Goal: Task Accomplishment & Management: Manage account settings

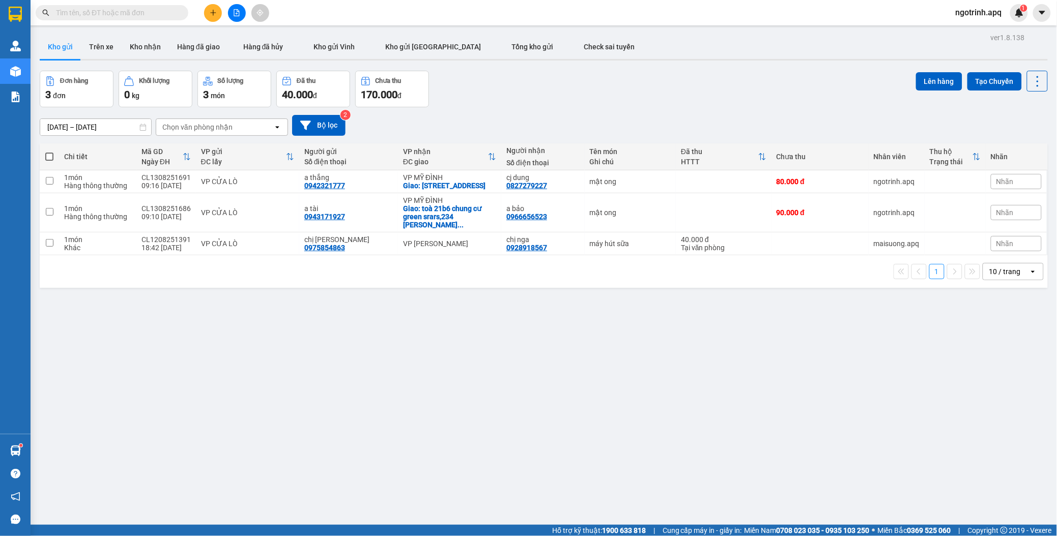
click at [1001, 14] on span "ngotrinh.apq" at bounding box center [979, 12] width 63 height 13
click at [970, 32] on span "Đăng xuất" at bounding box center [983, 31] width 43 height 11
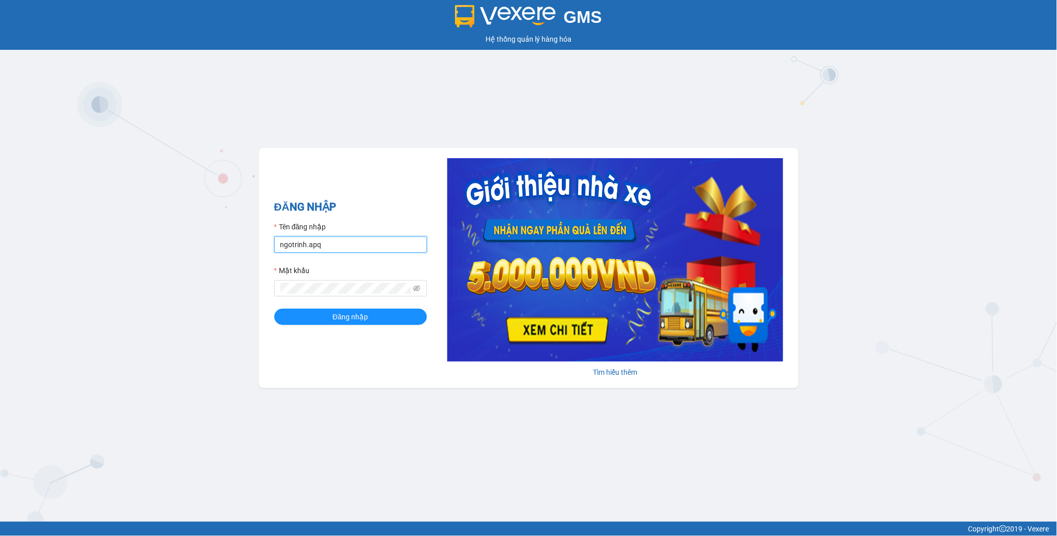
click at [371, 246] on input "ngotrinh.apq" at bounding box center [350, 245] width 153 height 16
type input "maisuong.apq"
click at [375, 317] on button "Đăng nhập" at bounding box center [350, 317] width 153 height 16
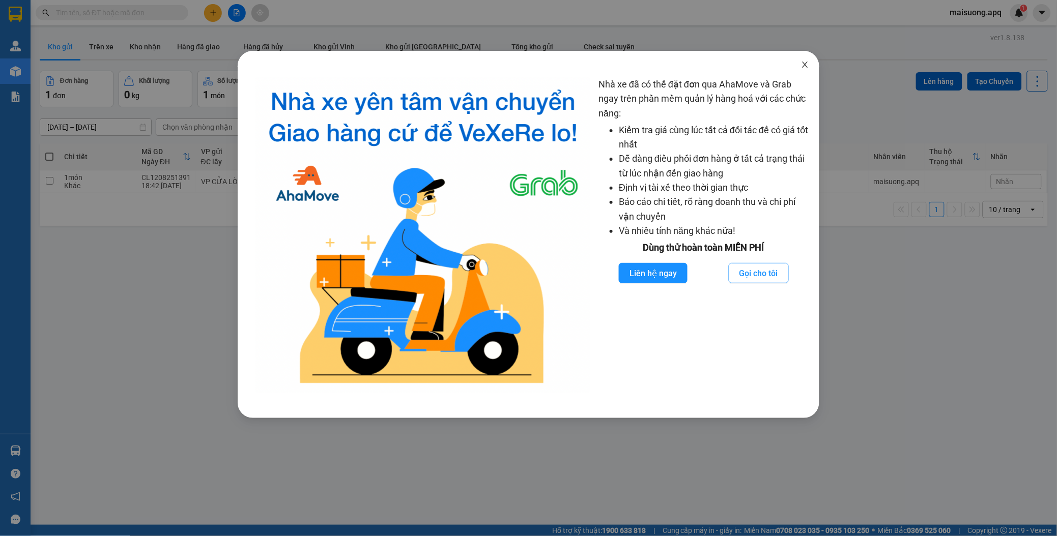
click at [807, 67] on icon "close" at bounding box center [805, 65] width 8 height 8
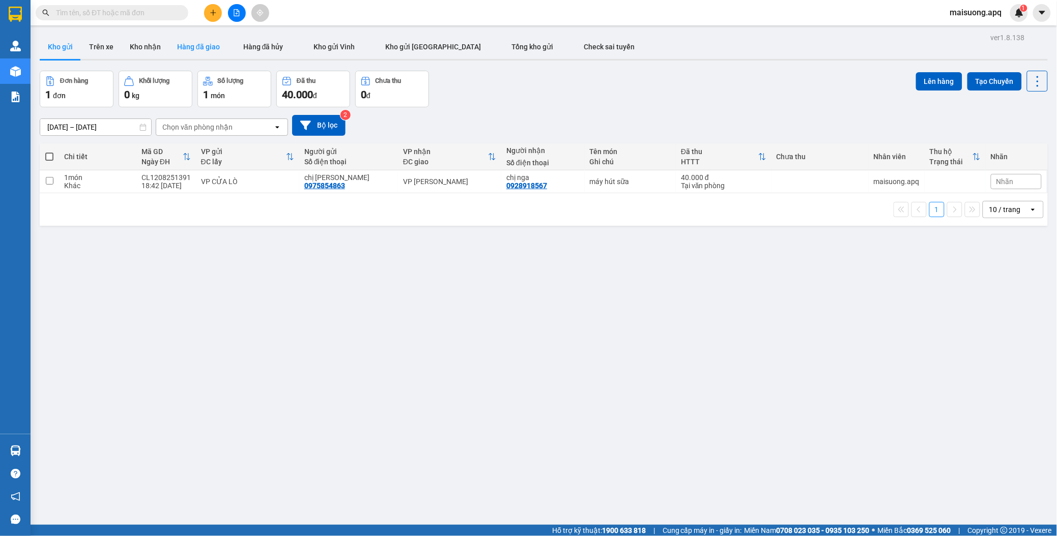
click at [202, 47] on button "Hàng đã giao" at bounding box center [198, 47] width 59 height 24
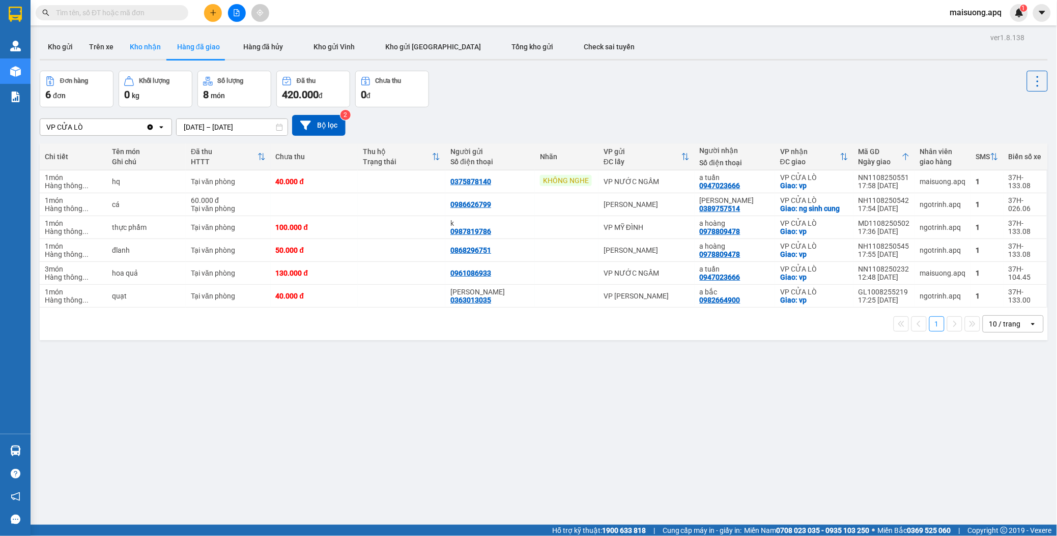
click at [149, 46] on button "Kho nhận" at bounding box center [145, 47] width 47 height 24
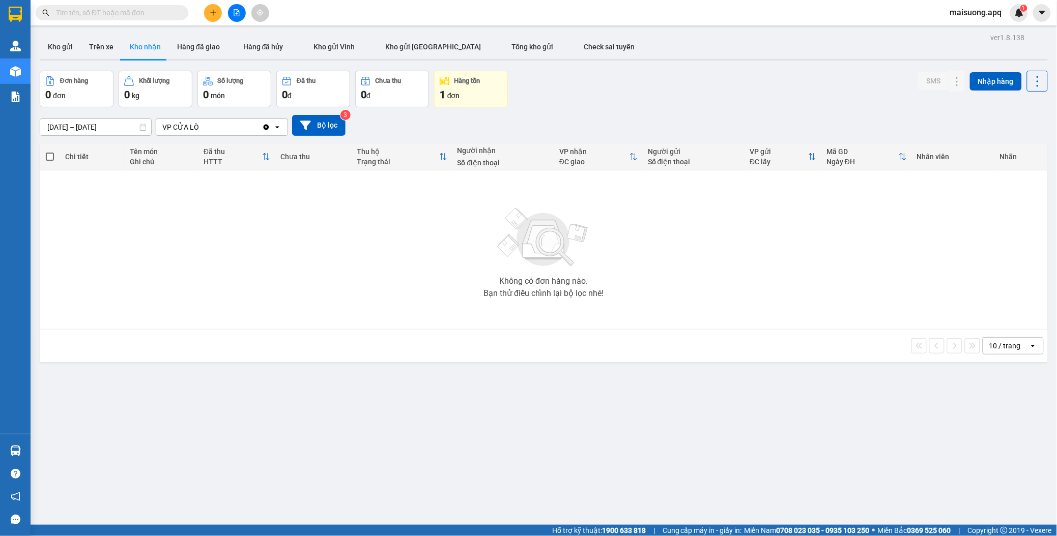
click at [593, 84] on div "Đơn hàng 0 đơn [PERSON_NAME] 0 kg Số [PERSON_NAME] 0 món Đã thu 0 [PERSON_NAME]…" at bounding box center [544, 89] width 1008 height 37
click at [190, 47] on button "Hàng đã giao" at bounding box center [198, 47] width 59 height 24
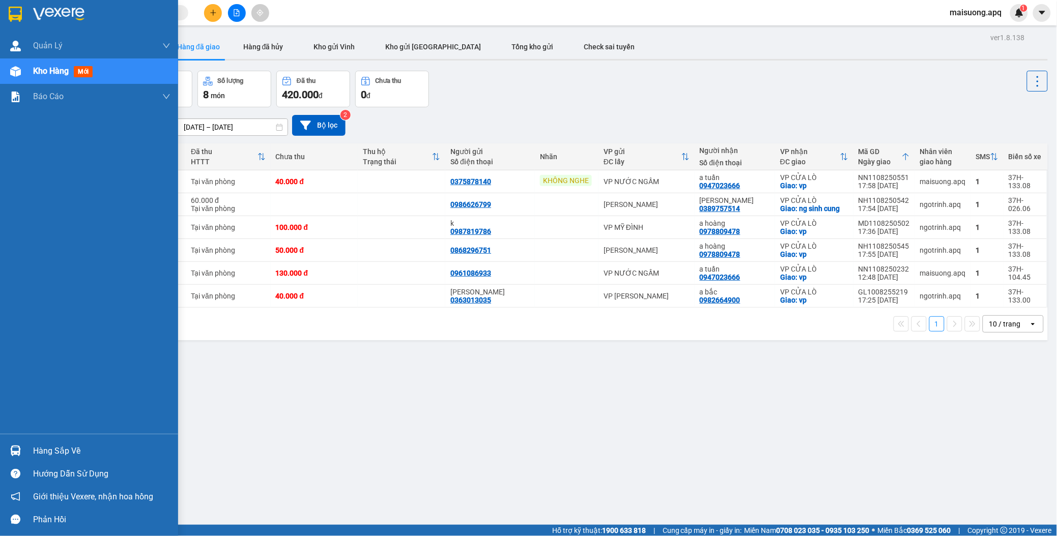
click at [37, 449] on div "Hàng sắp về" at bounding box center [101, 451] width 137 height 15
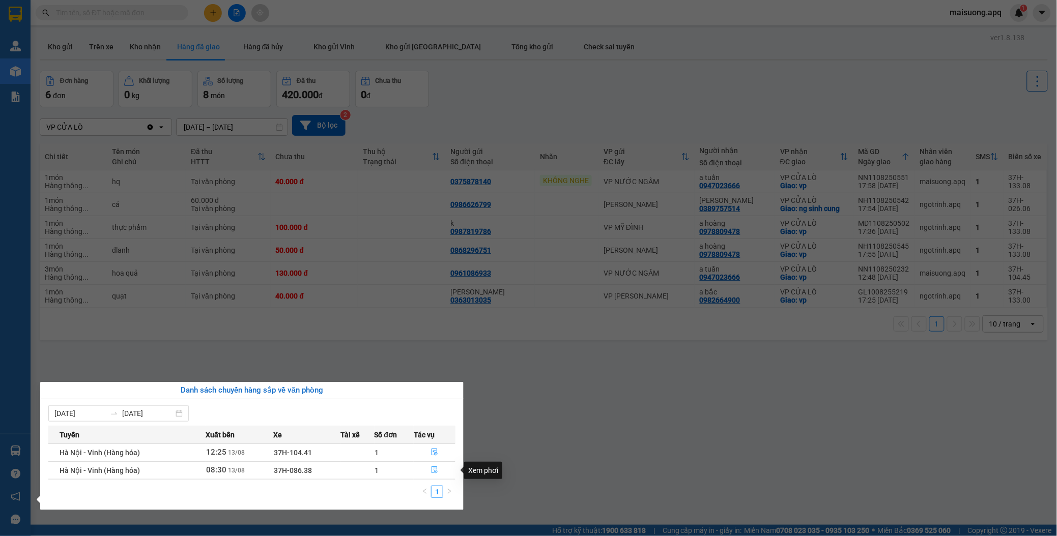
click at [434, 469] on icon "file-done" at bounding box center [434, 470] width 7 height 7
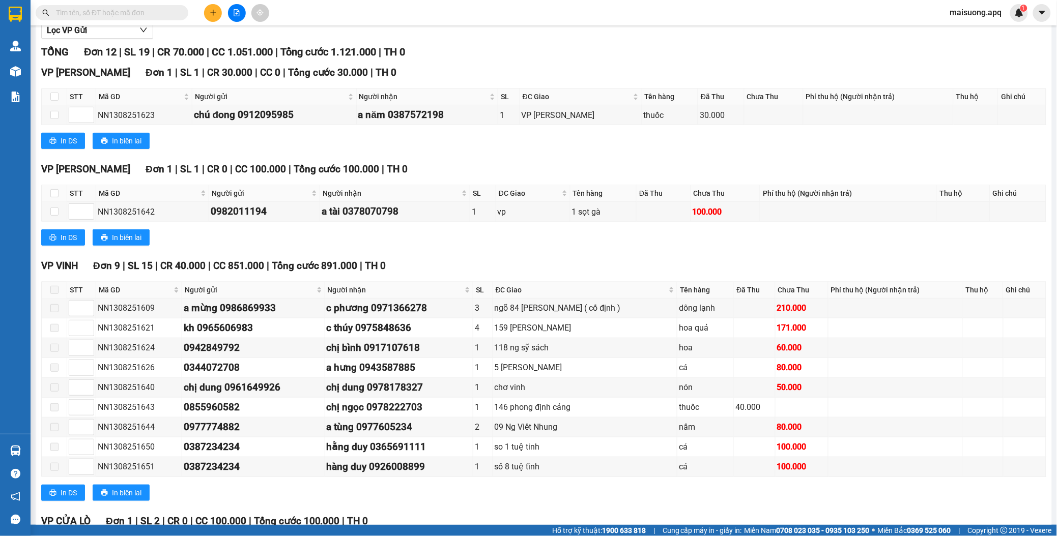
scroll to position [219, 0]
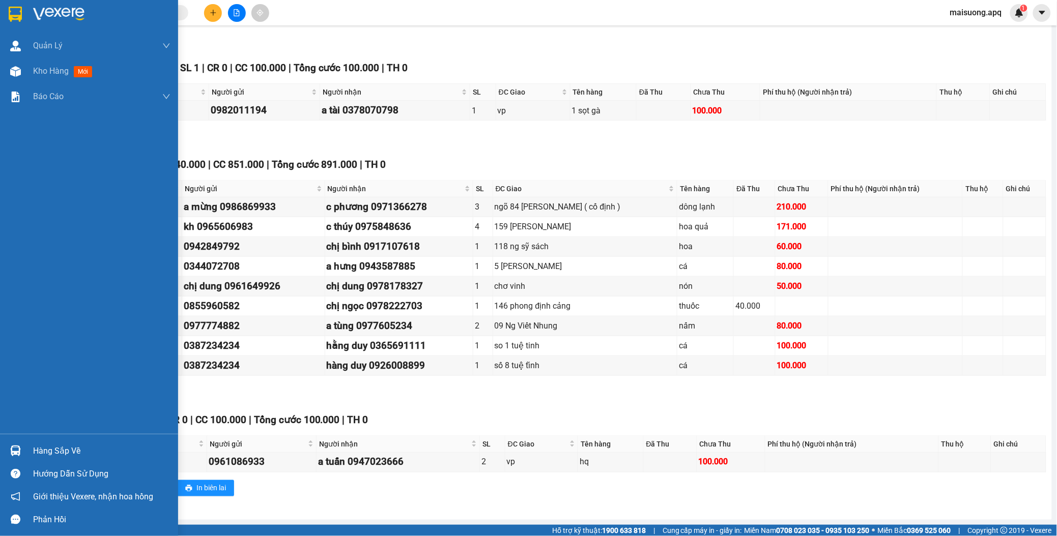
click at [67, 451] on div "Hàng sắp về" at bounding box center [101, 451] width 137 height 15
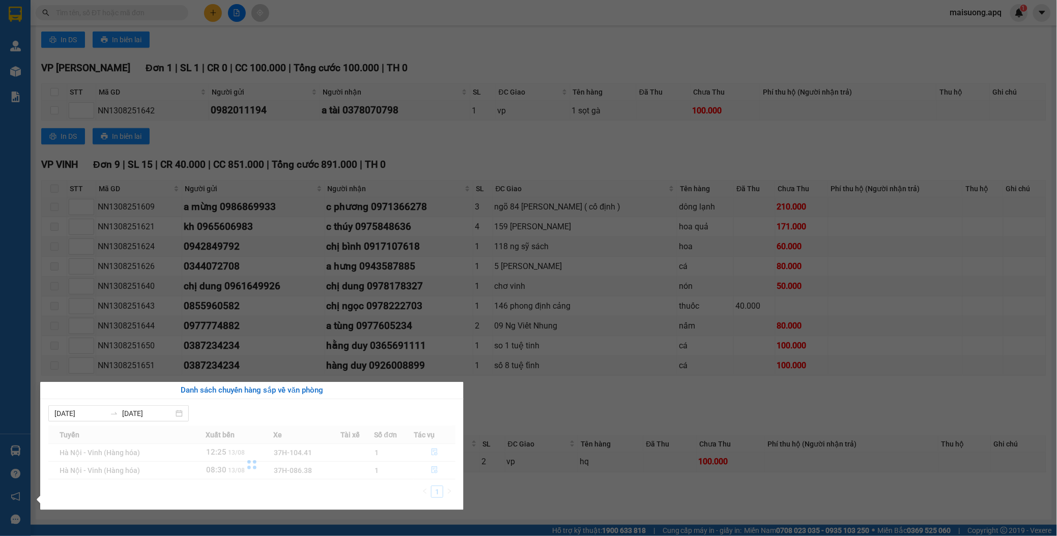
click at [482, 489] on section "Kết quả tìm kiếm ( 0 ) Bộ lọc No Data maisuong.apq 1 Quản Lý Quản lý thu hộ Quả…" at bounding box center [528, 268] width 1057 height 536
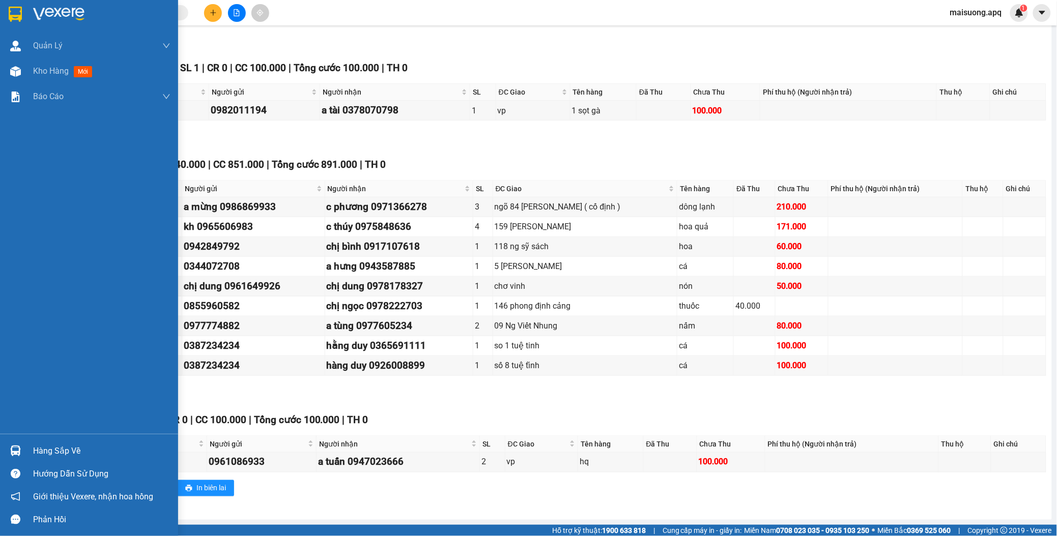
click at [24, 451] on div "Hàng sắp về" at bounding box center [89, 451] width 178 height 23
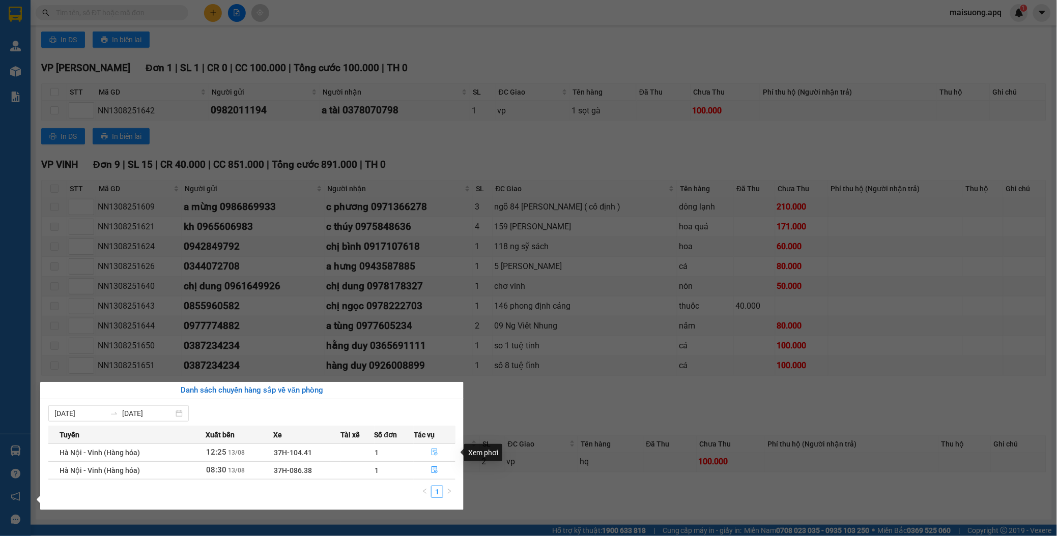
click at [436, 451] on icon "file-done" at bounding box center [434, 452] width 7 height 7
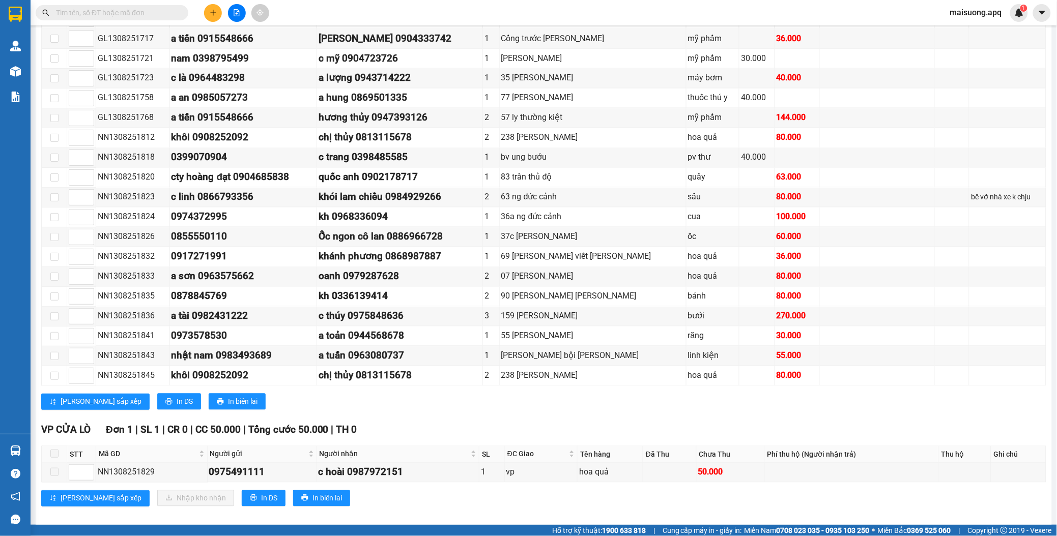
scroll to position [616, 0]
